Goal: Task Accomplishment & Management: Manage account settings

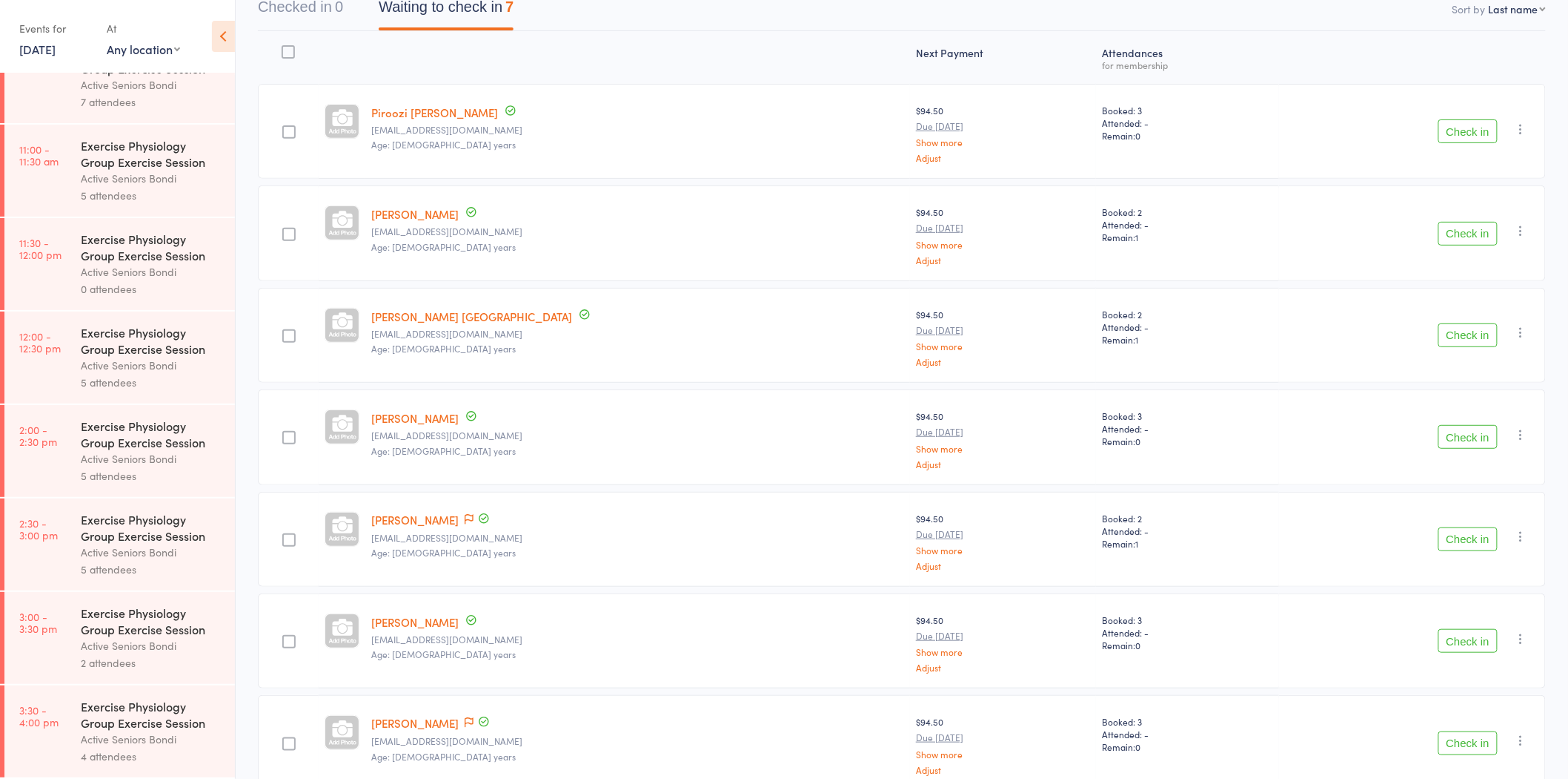
scroll to position [237, 0]
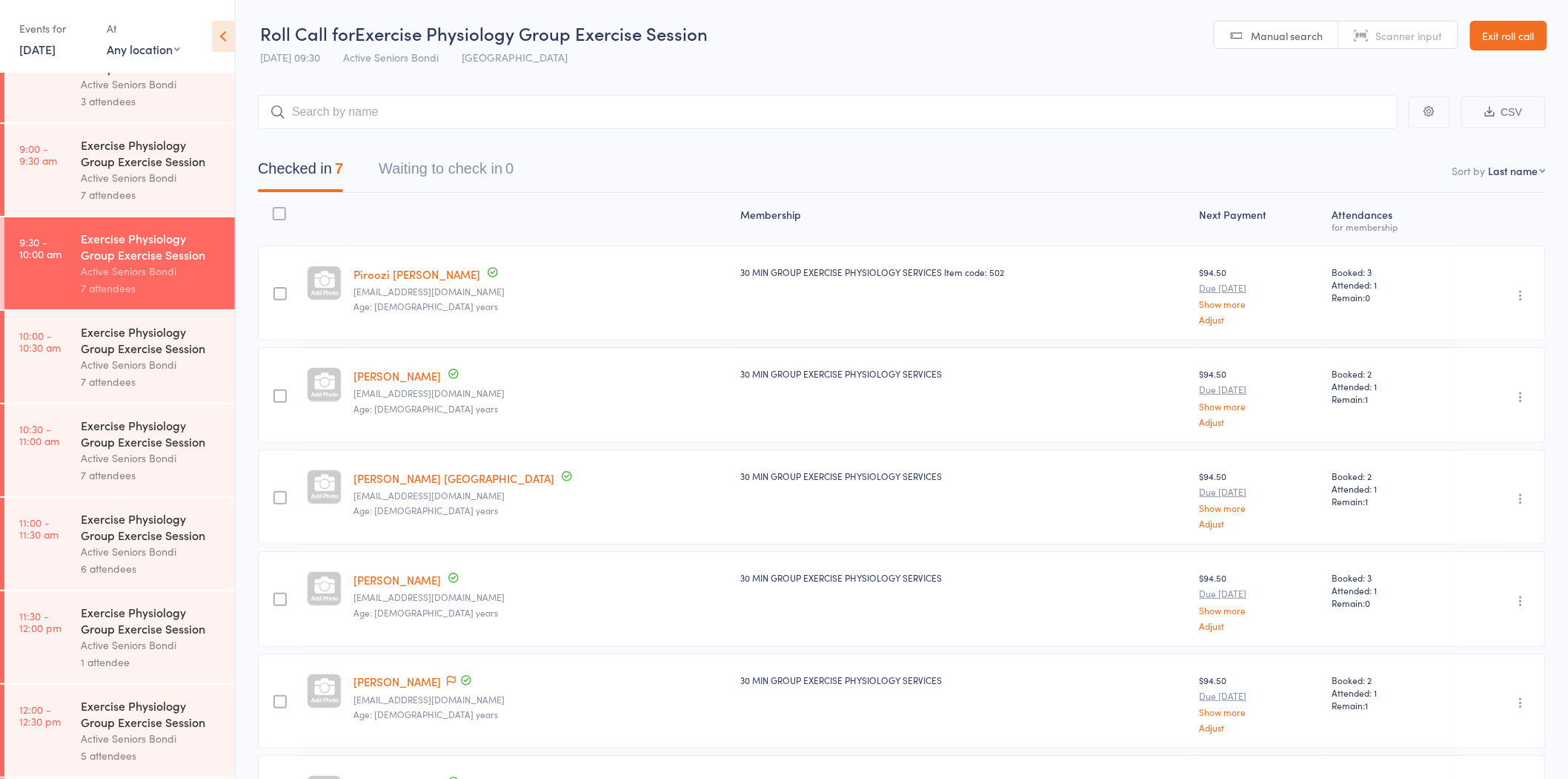
scroll to position [329, 0]
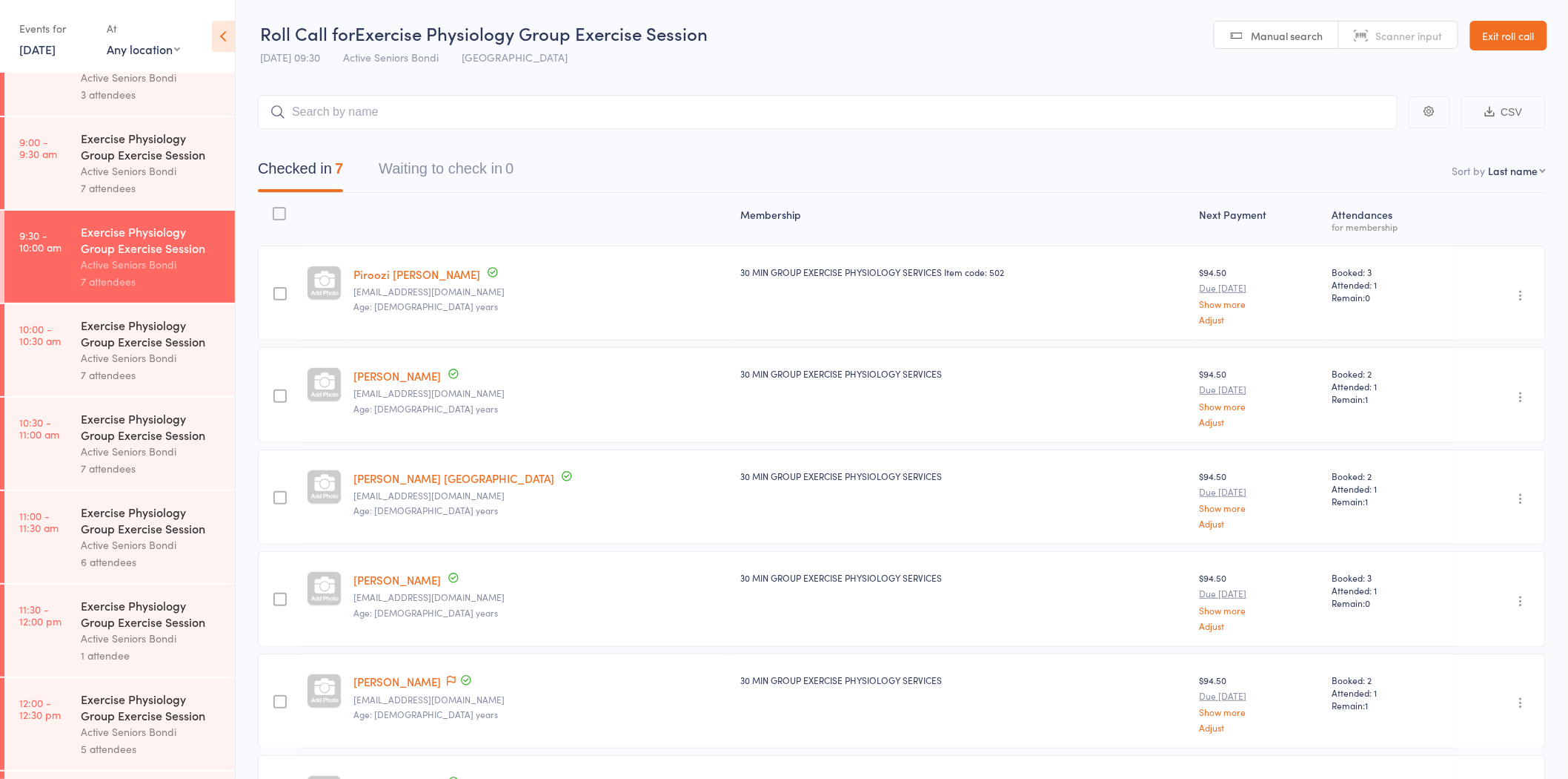
click at [47, 380] on link "10:00 - 10:30 am Exercise Physiology Group Exercise Session Active Seniors Bond…" at bounding box center [119, 350] width 230 height 92
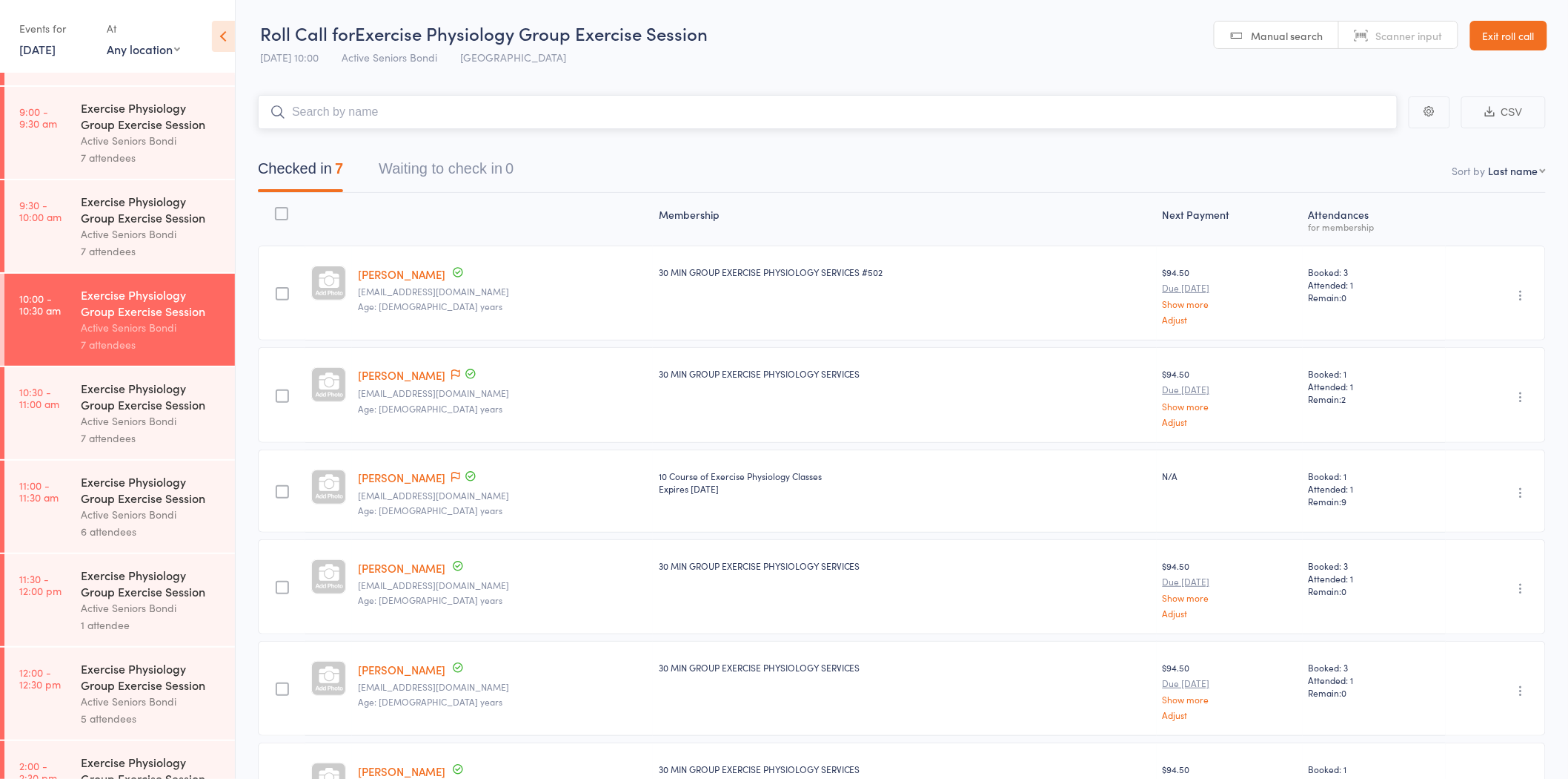
scroll to position [412, 0]
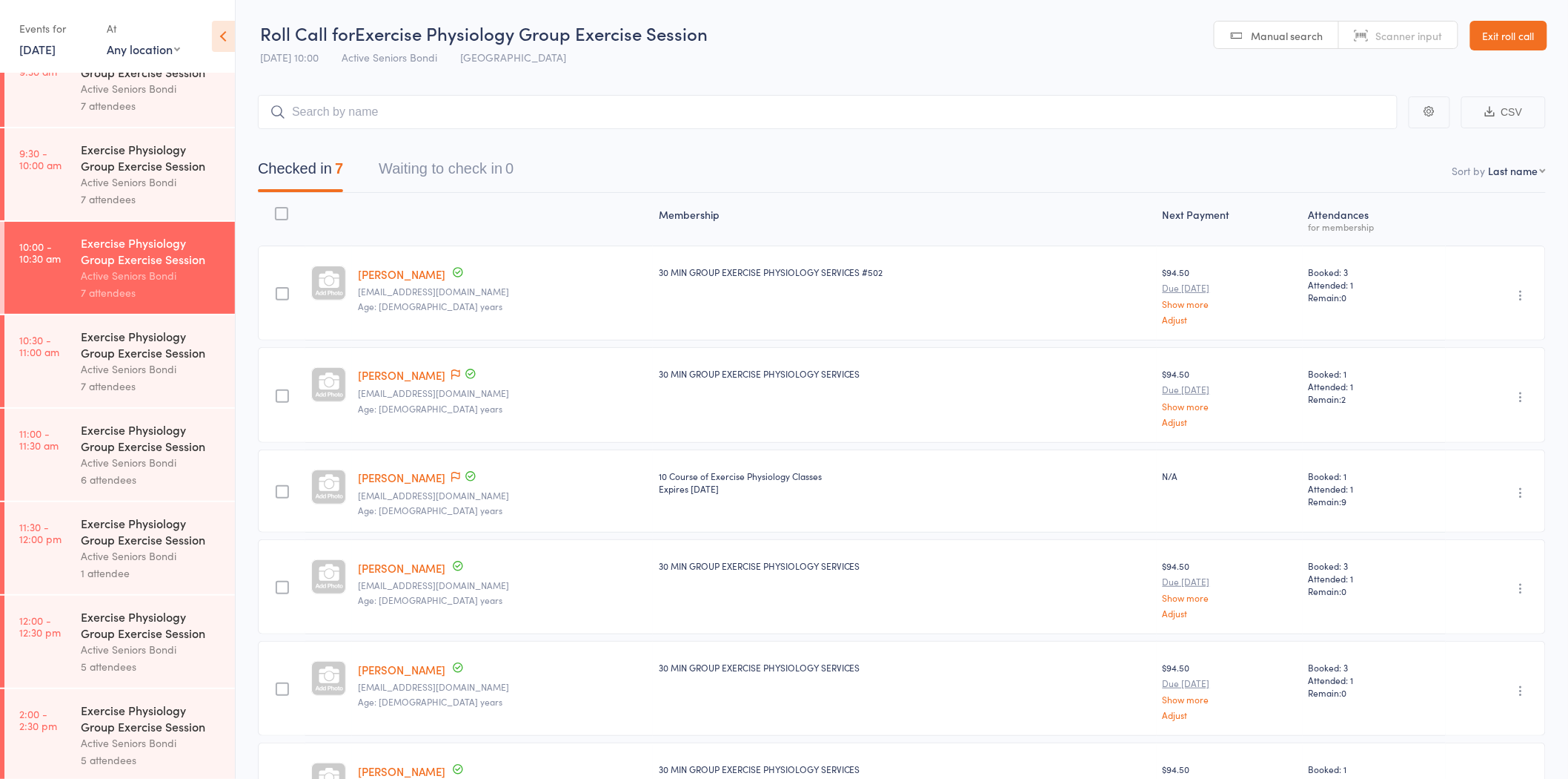
click at [47, 375] on link "10:30 - 11:00 am Exercise Physiology Group Exercise Session Active Seniors Bond…" at bounding box center [119, 361] width 230 height 92
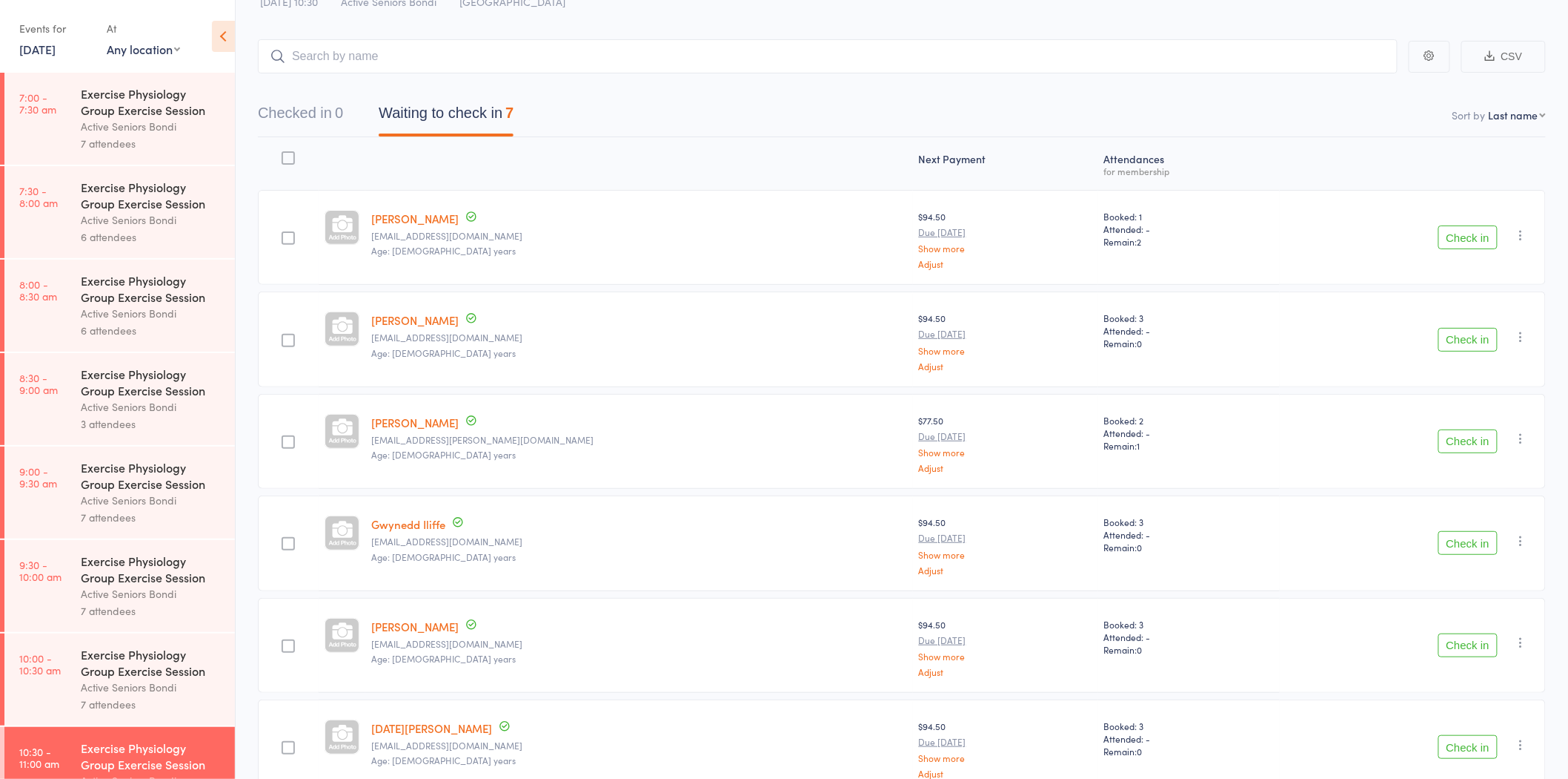
scroll to position [237, 0]
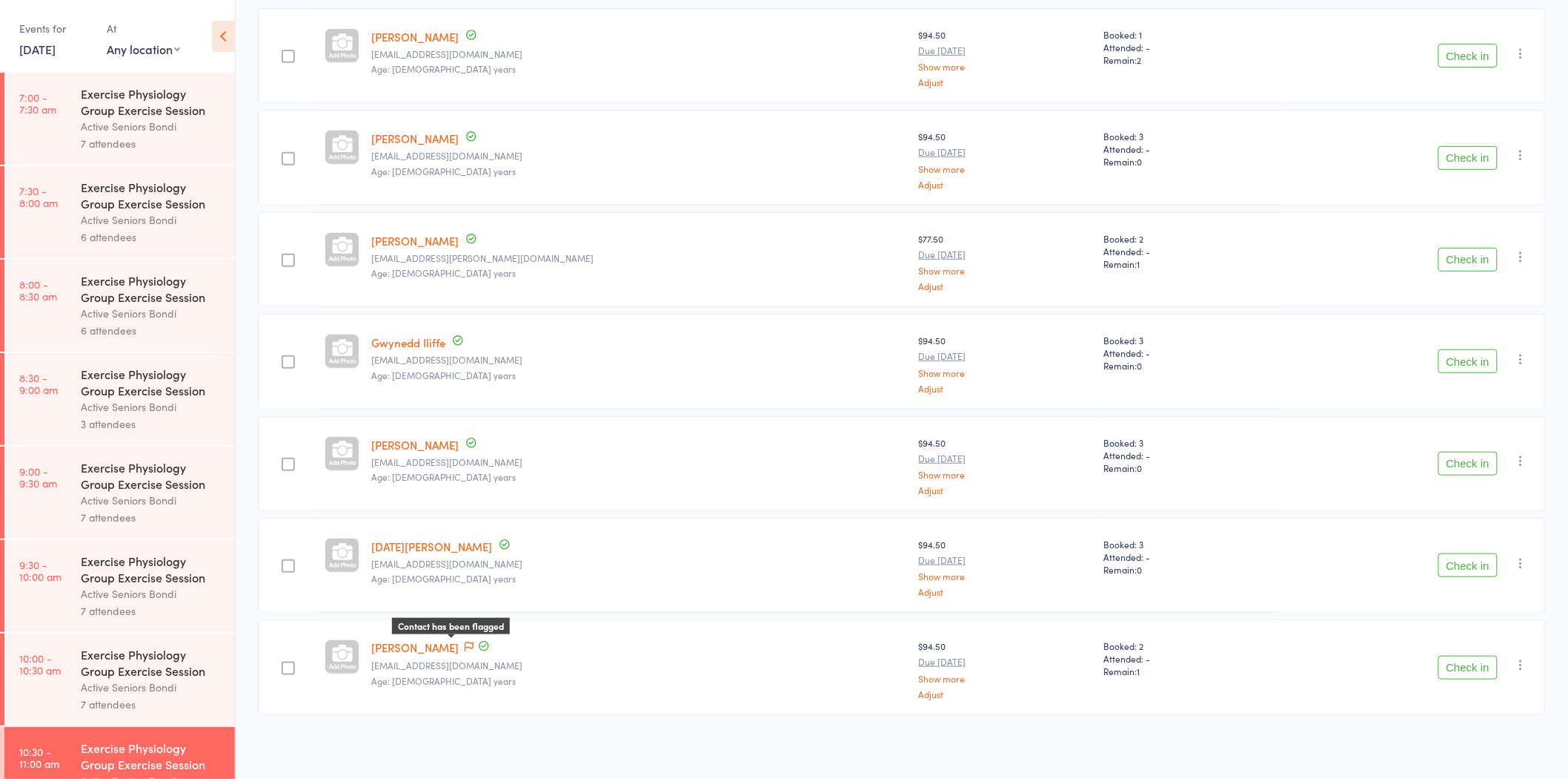
click at [468, 640] on span at bounding box center [469, 647] width 9 height 15
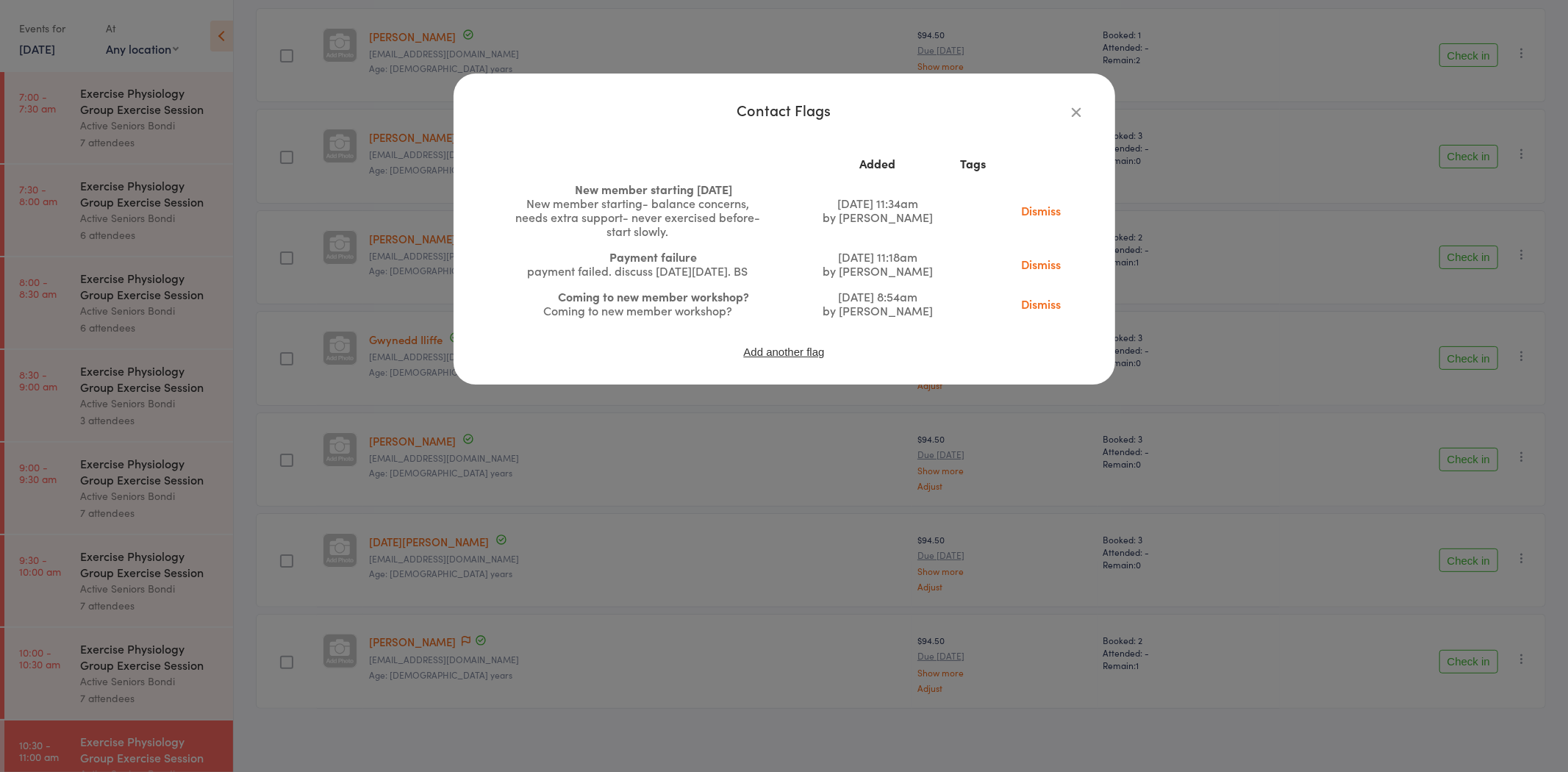
click at [1041, 262] on link "Dismiss" at bounding box center [1041, 264] width 61 height 16
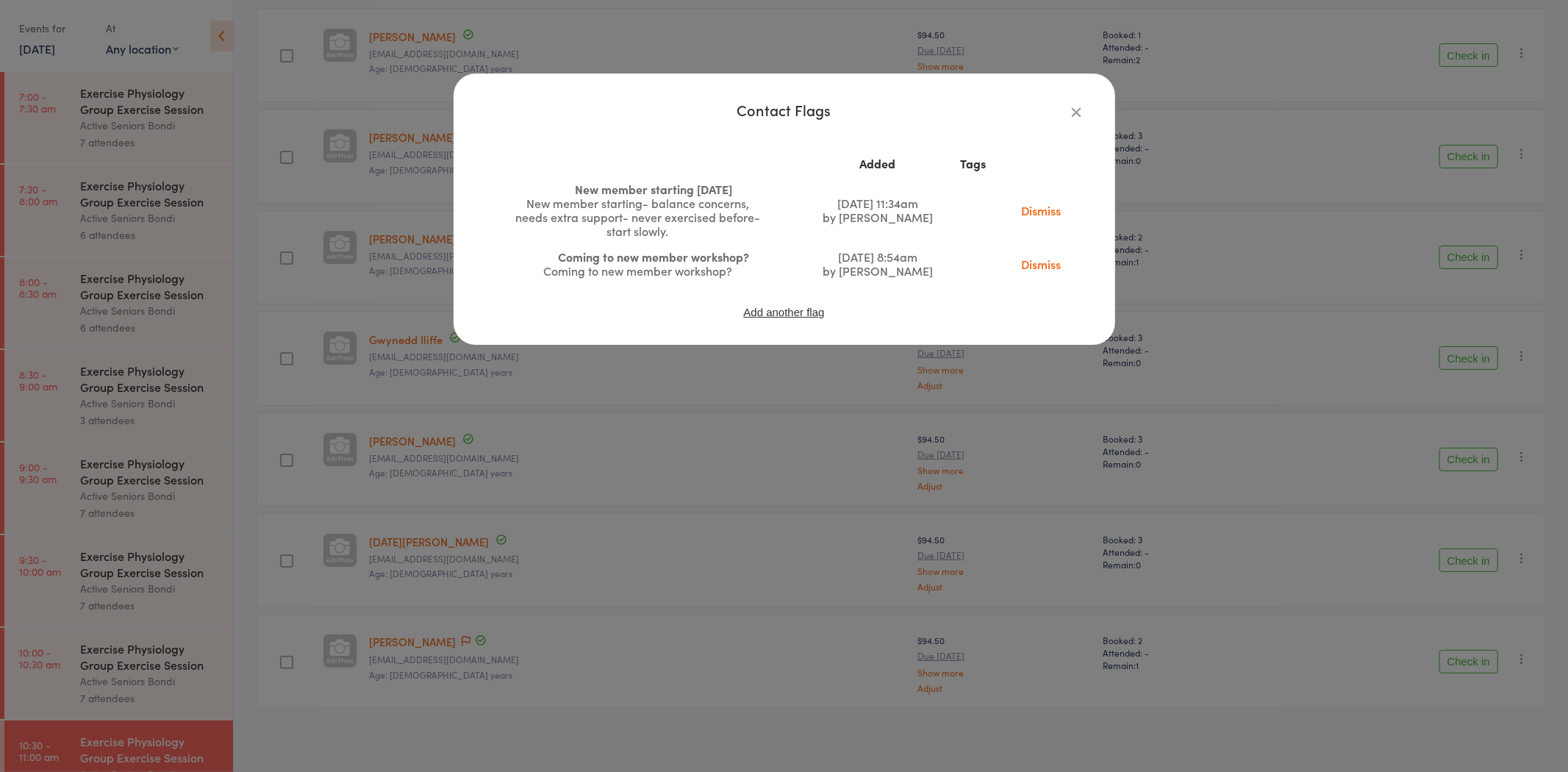
drag, startPoint x: 1027, startPoint y: 201, endPoint x: 864, endPoint y: 85, distance: 200.1
click at [1029, 202] on link "Dismiss" at bounding box center [1041, 210] width 61 height 16
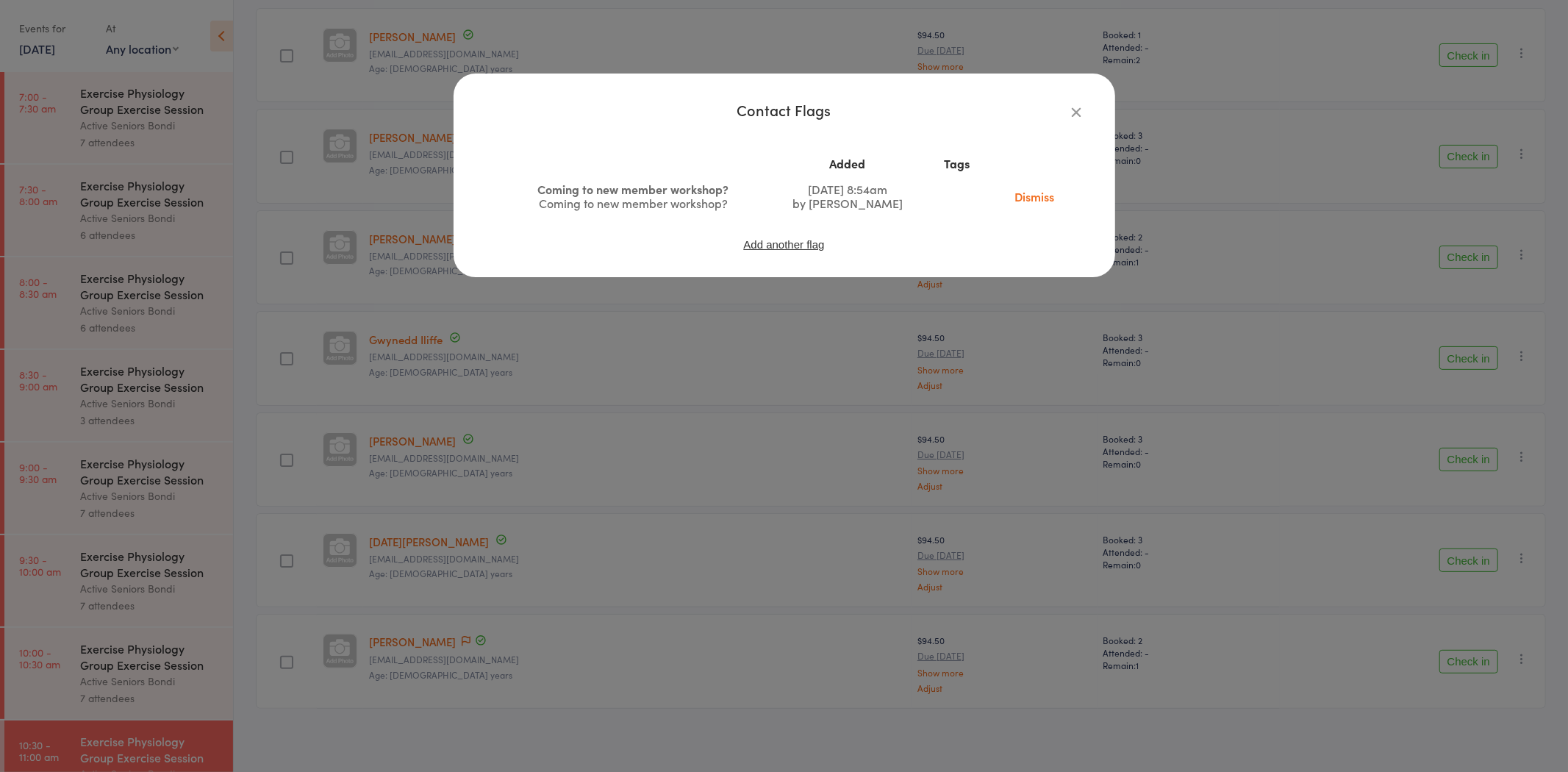
click at [578, 730] on div "Contact Flags Added Tags Coming to new member workshop? Coming to new member wo…" at bounding box center [784, 386] width 1568 height 772
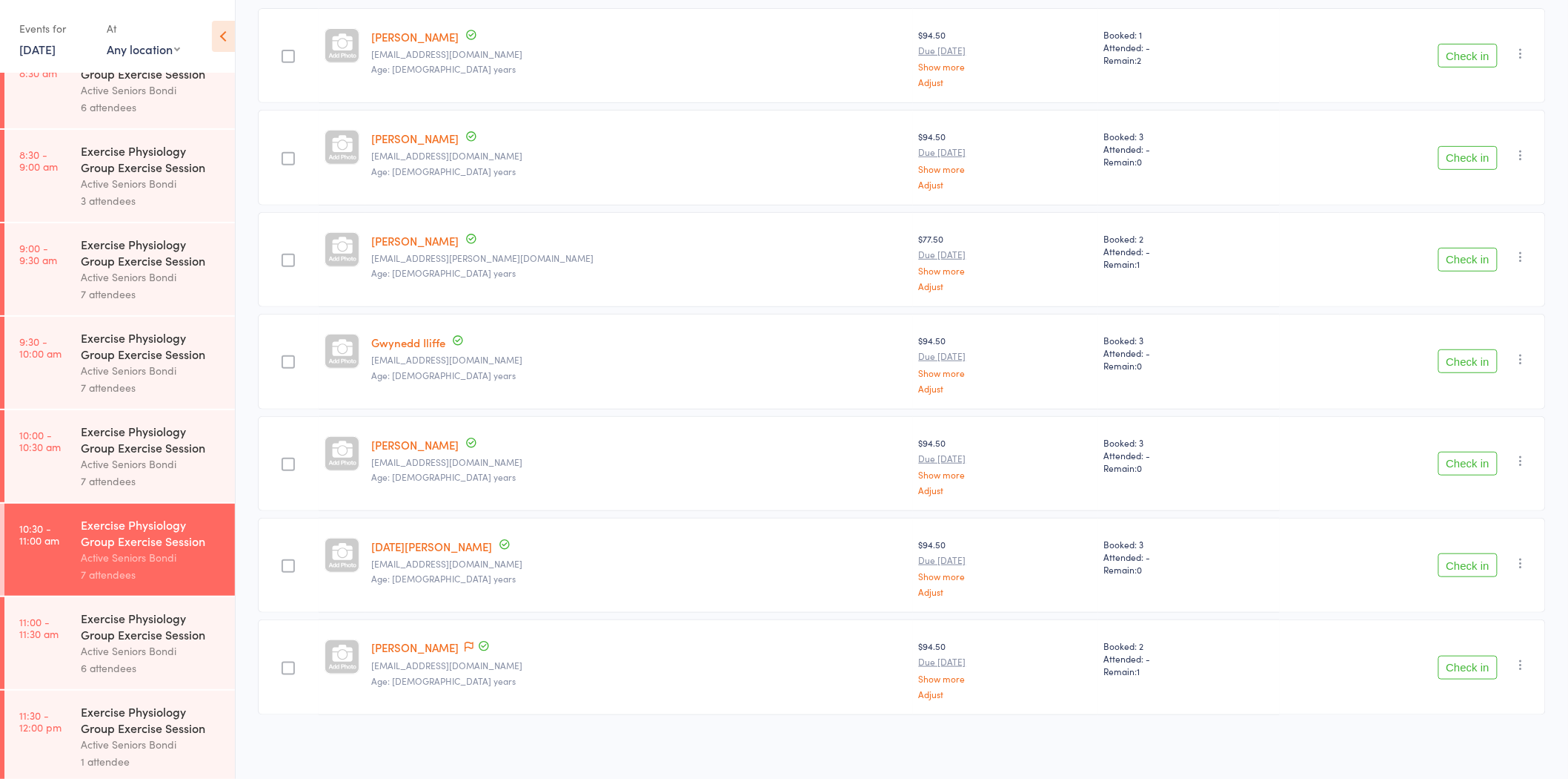
scroll to position [247, 0]
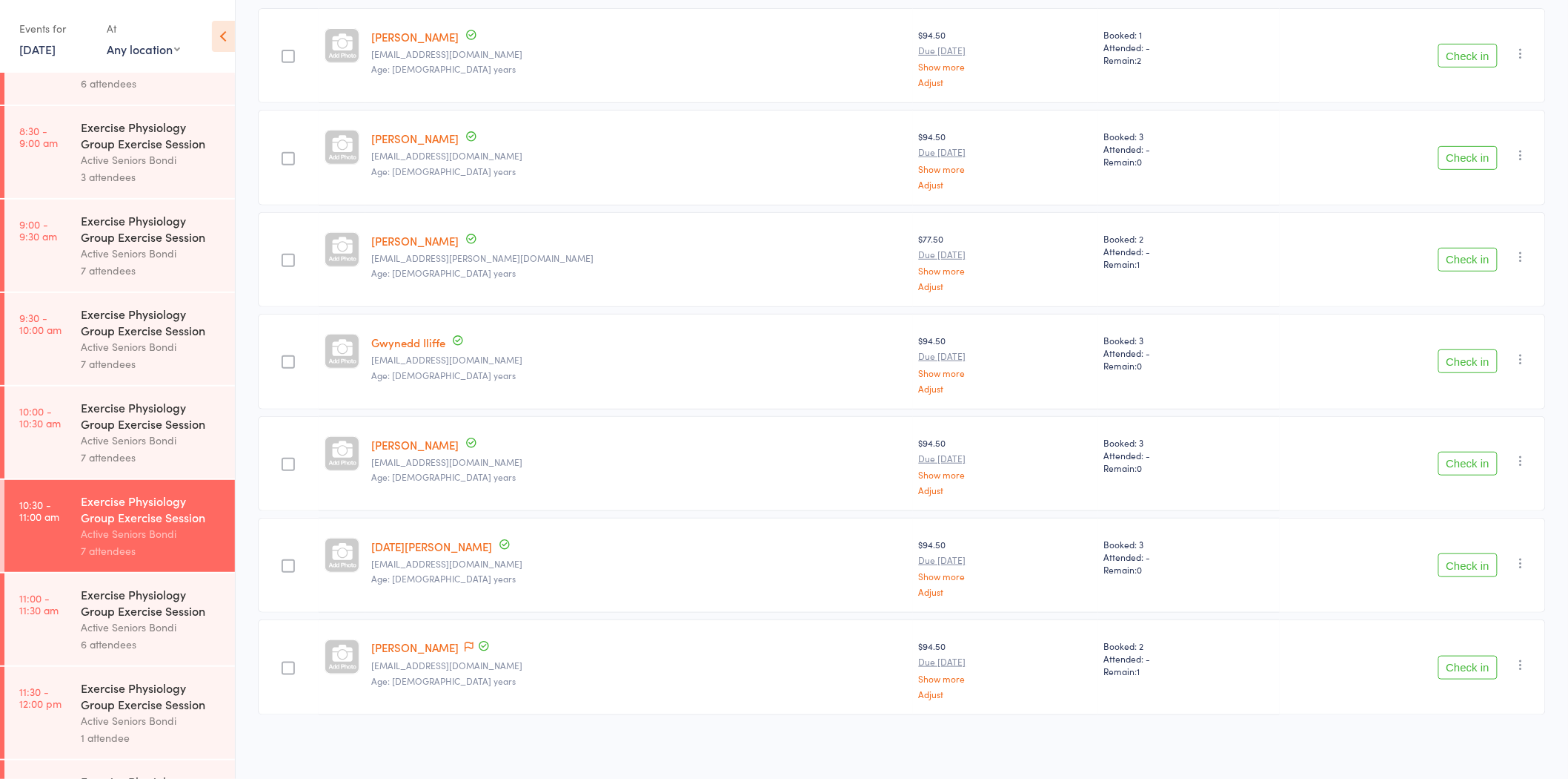
click at [89, 614] on div "Exercise Physiology Group Exercise Session" at bounding box center [151, 602] width 141 height 33
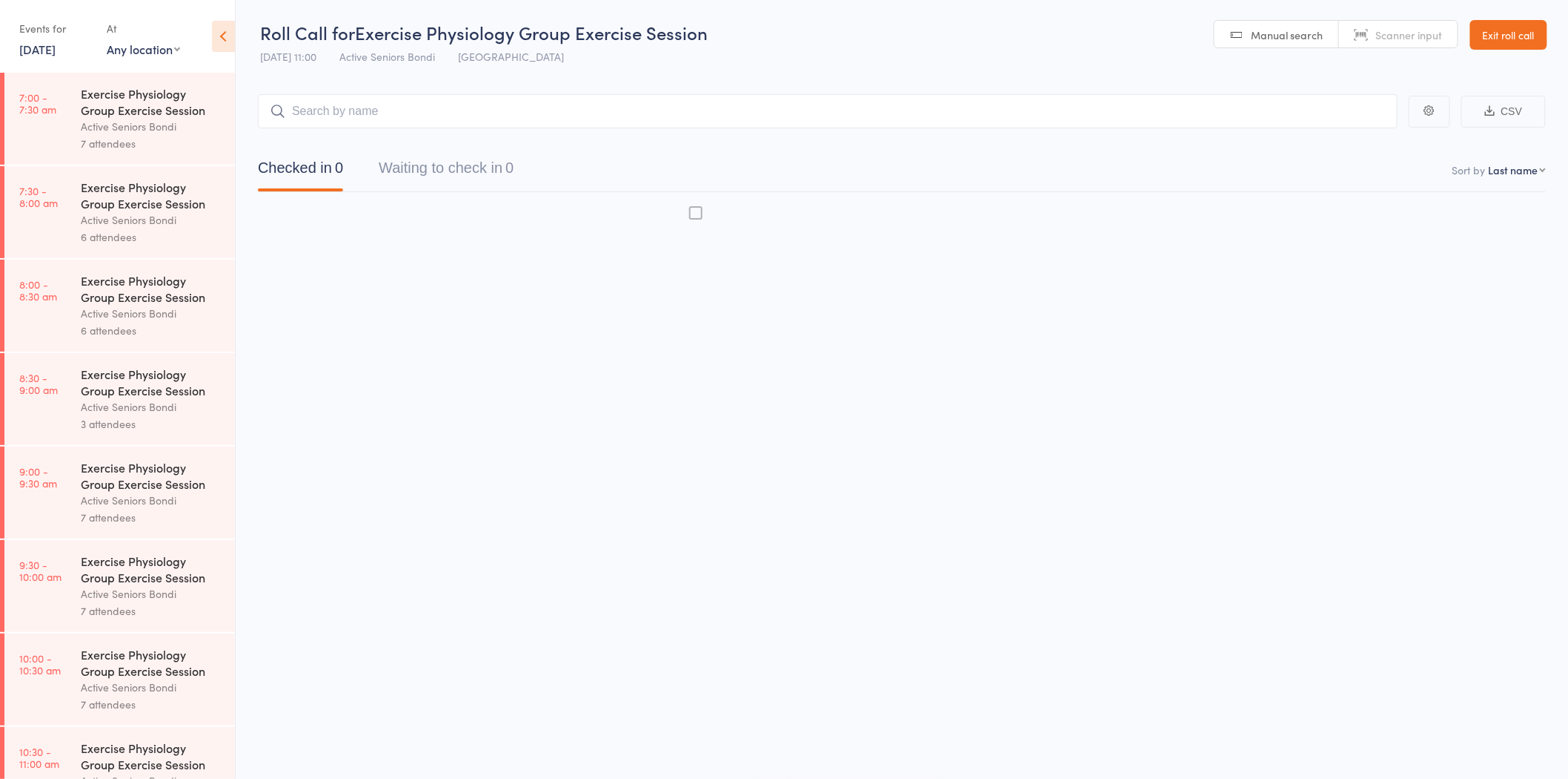
scroll to position [1, 0]
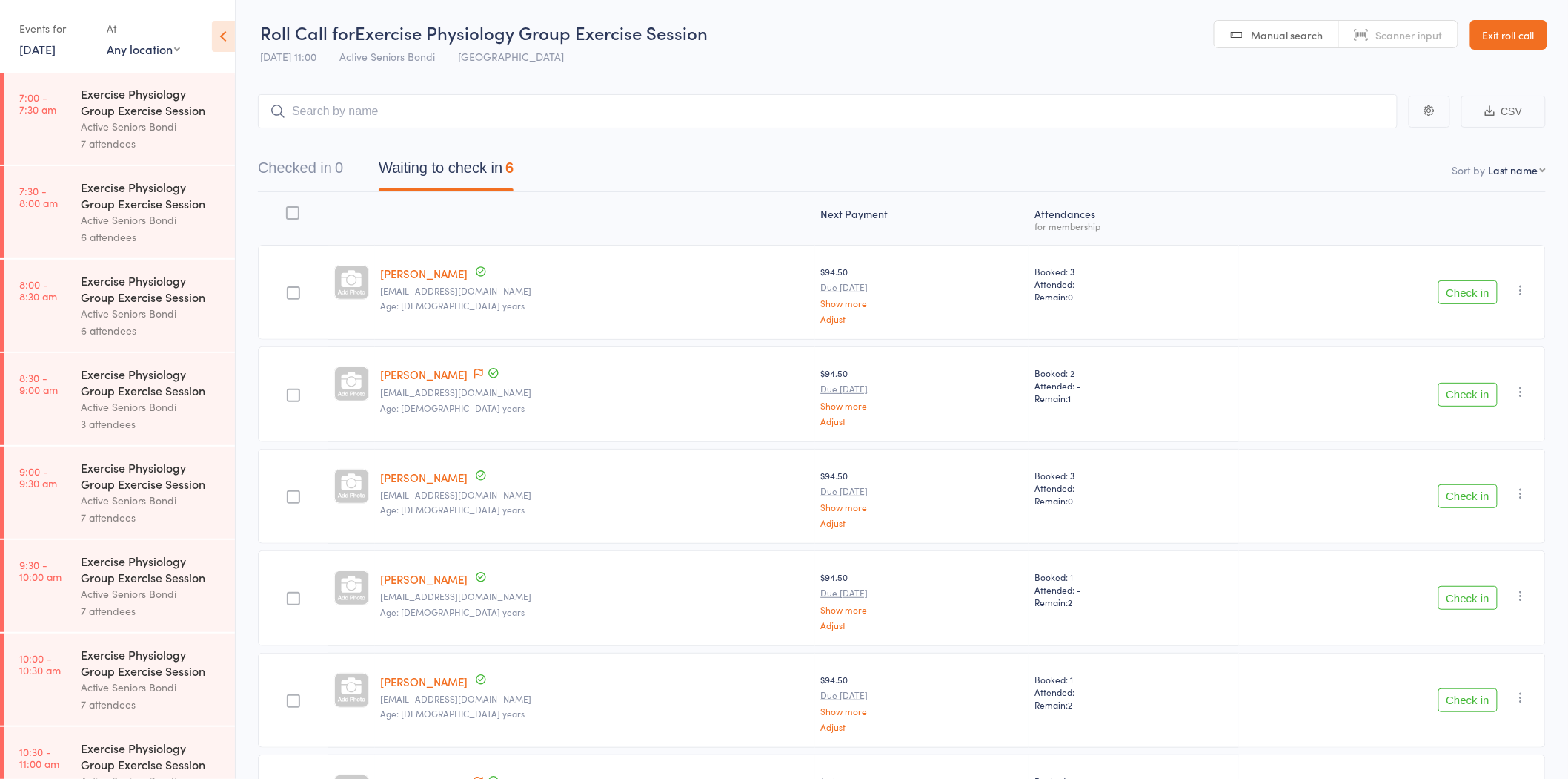
click at [1501, 39] on link "Exit roll call" at bounding box center [1509, 35] width 77 height 30
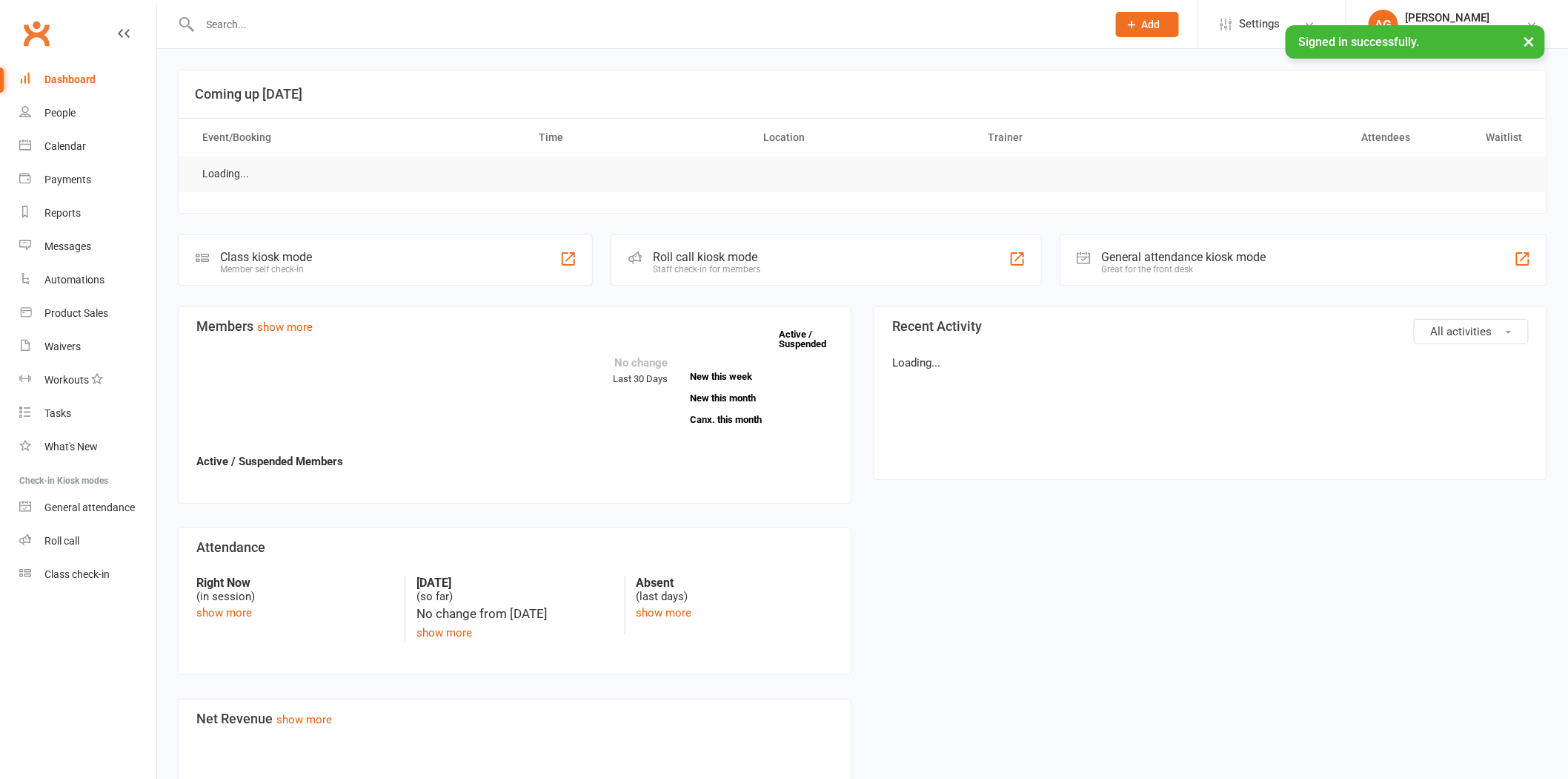
click at [231, 26] on input "text" at bounding box center [647, 24] width 901 height 21
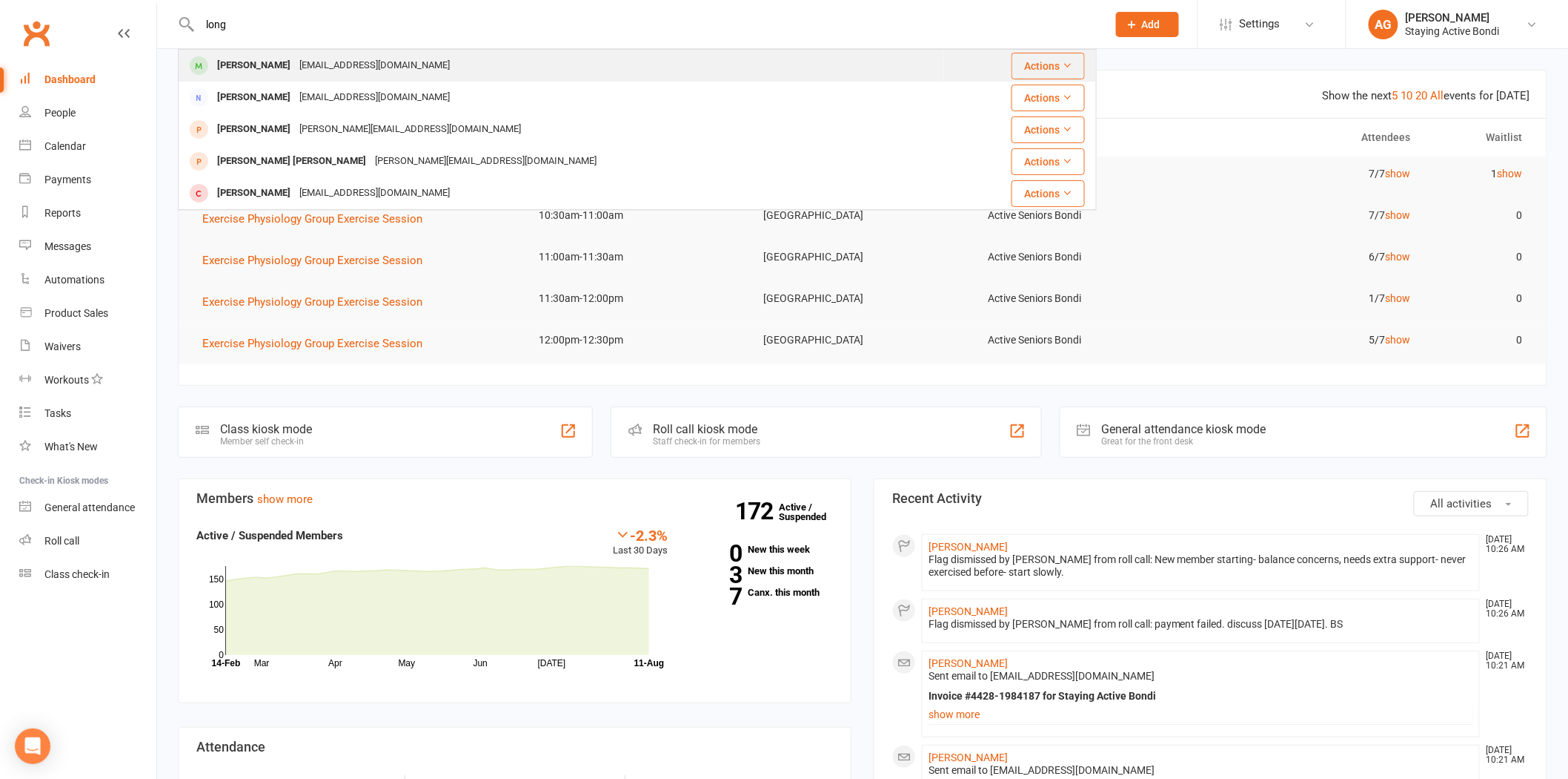
type input "long"
click at [373, 53] on div "Kerrie Long kerriellong@gmail.com" at bounding box center [561, 65] width 764 height 30
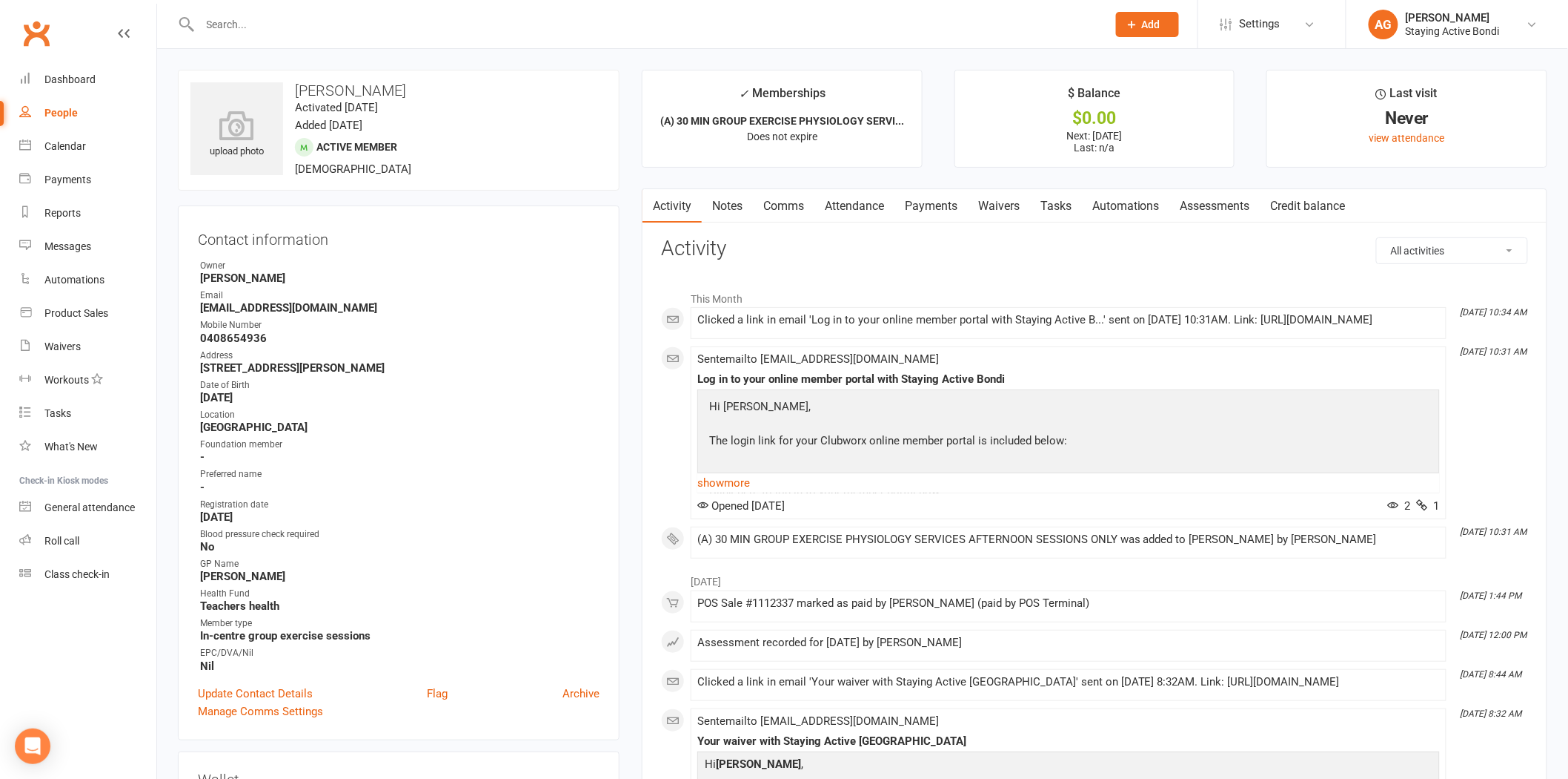
click at [956, 222] on link "Payments" at bounding box center [931, 206] width 74 height 34
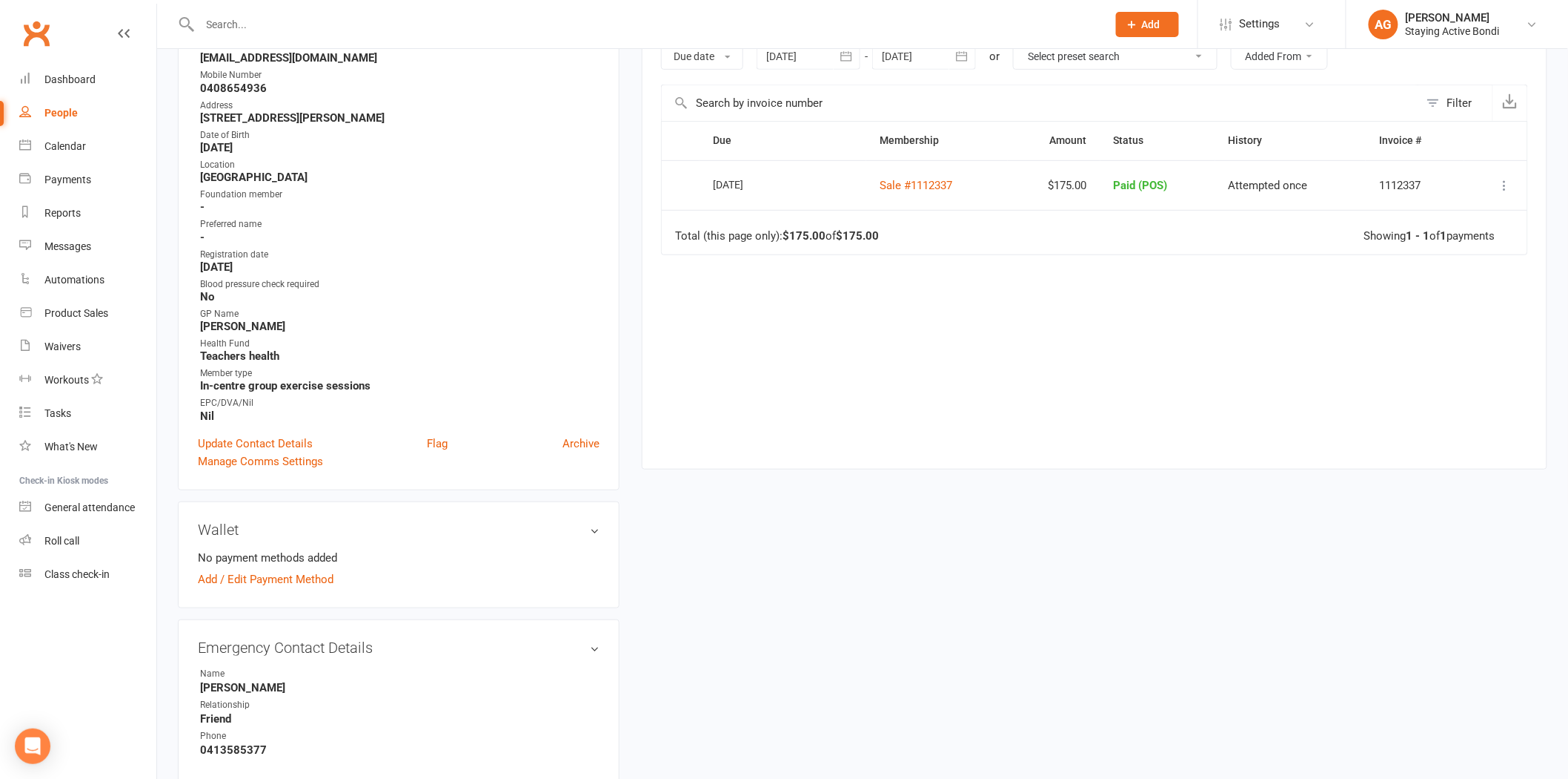
scroll to position [247, 0]
click at [891, 60] on div at bounding box center [924, 58] width 104 height 26
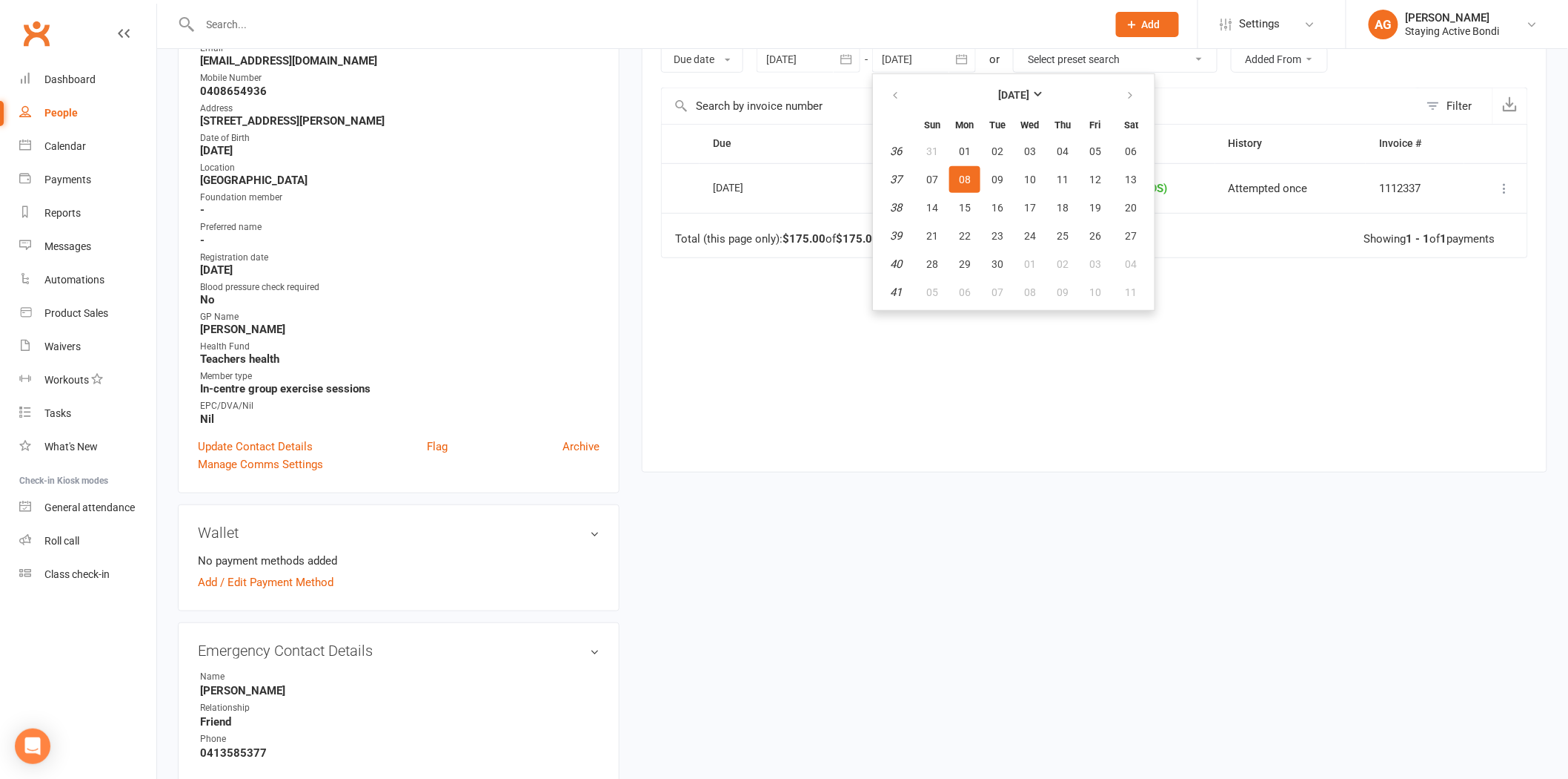
click at [1113, 93] on th at bounding box center [1132, 95] width 38 height 33
click at [1115, 100] on button "button" at bounding box center [1131, 95] width 32 height 26
click at [1089, 230] on span "24" at bounding box center [1095, 235] width 12 height 12
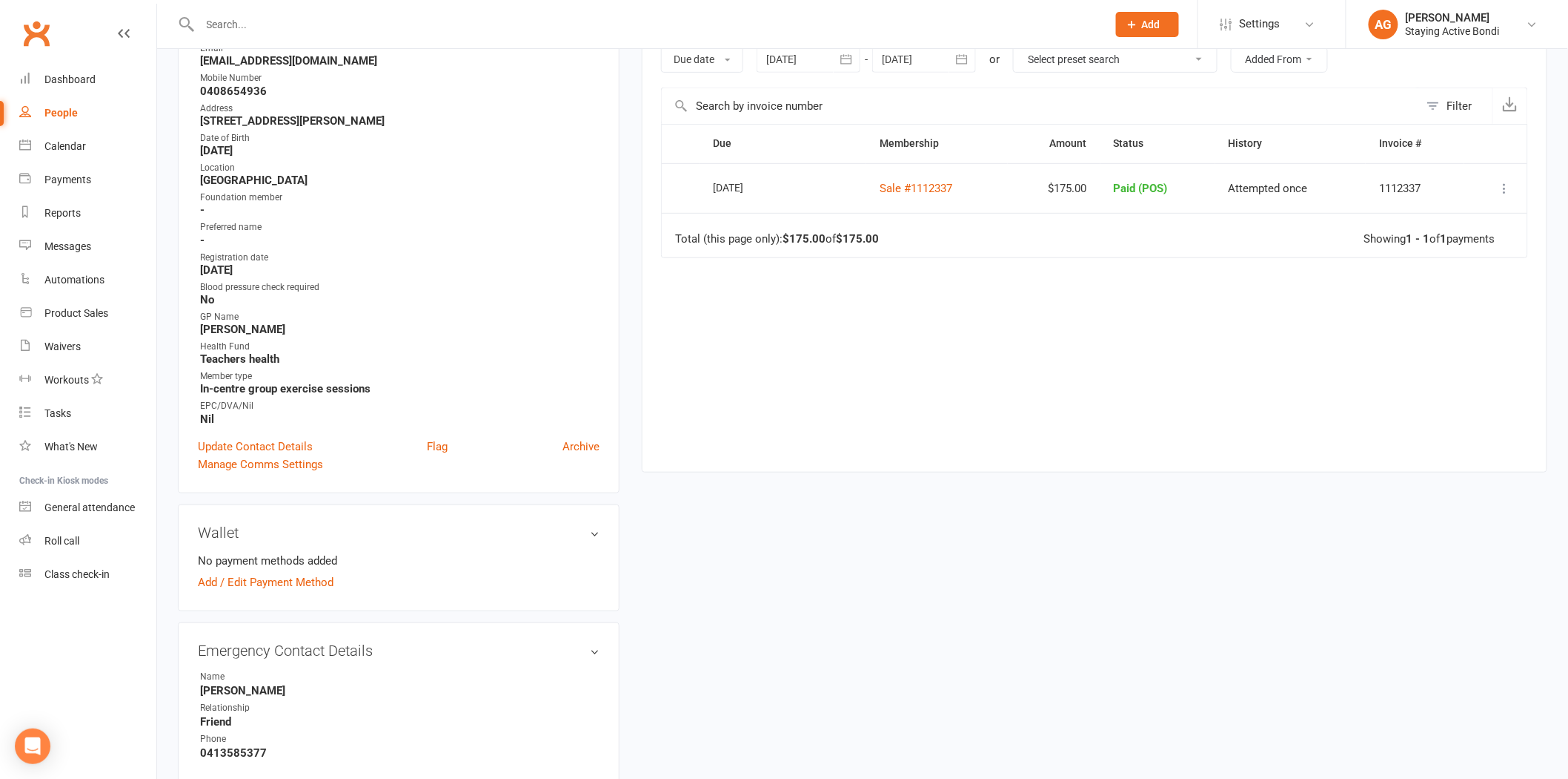
click at [950, 69] on div at bounding box center [924, 58] width 104 height 26
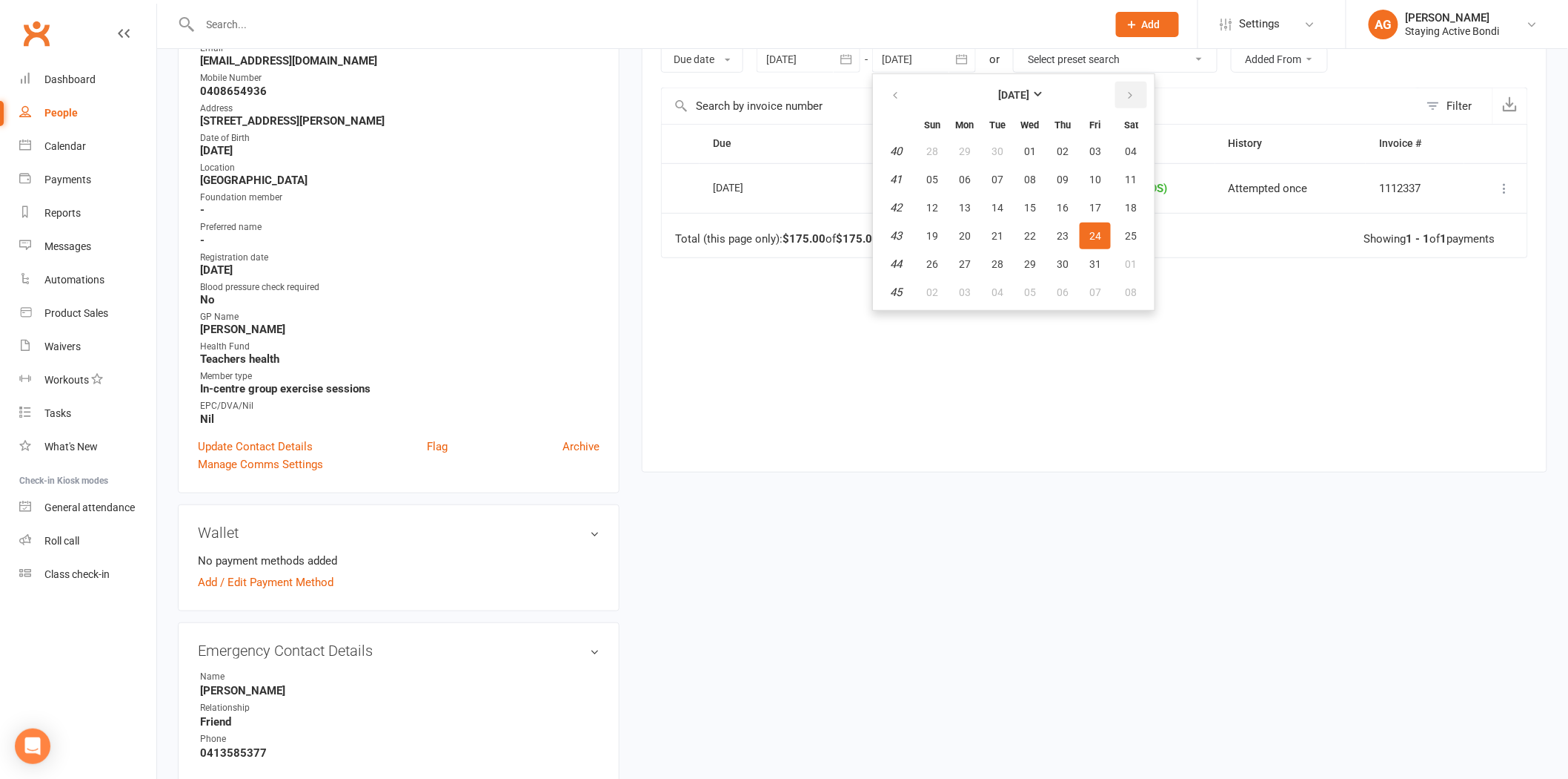
click at [1115, 97] on button "button" at bounding box center [1131, 95] width 32 height 26
click at [1085, 241] on button "21" at bounding box center [1095, 235] width 31 height 26
type input "21 Nov 2025"
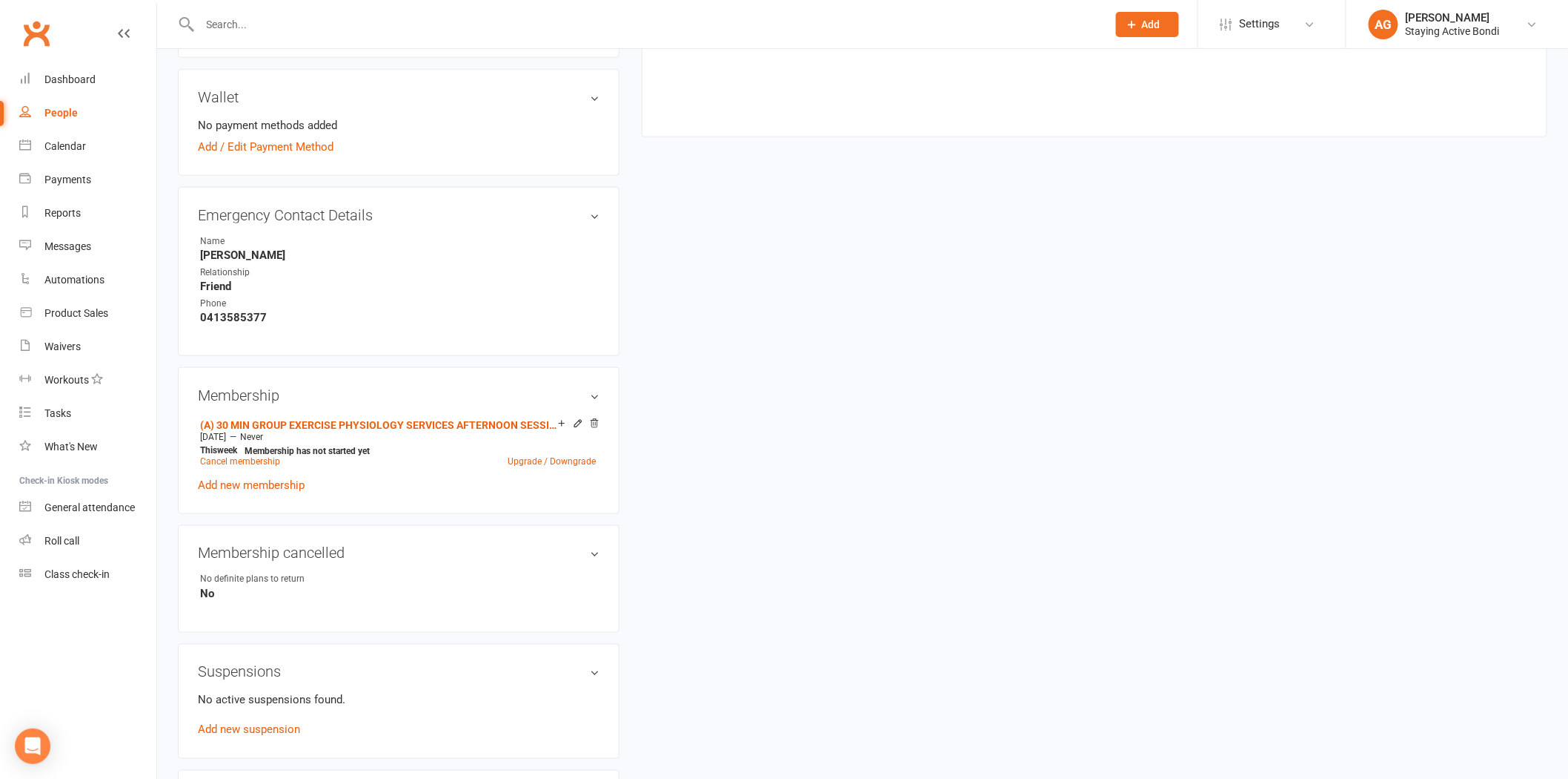
scroll to position [742, 0]
